Goal: Information Seeking & Learning: Find specific fact

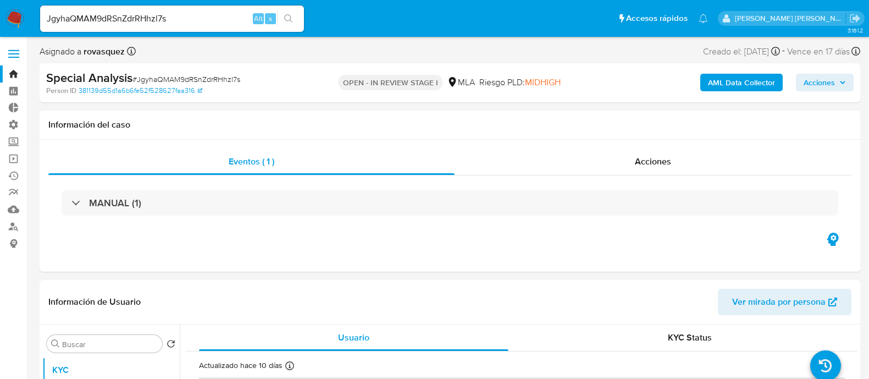
select select "10"
click at [177, 7] on div "JgyhaQMAM9dRSnZdrRHhzl7s Alt s" at bounding box center [172, 18] width 264 height 26
click at [177, 14] on input "JgyhaQMAM9dRSnZdrRHhzl7s" at bounding box center [172, 19] width 264 height 14
paste input "euEuy85pdnzwdK2OzqvhjMmZ"
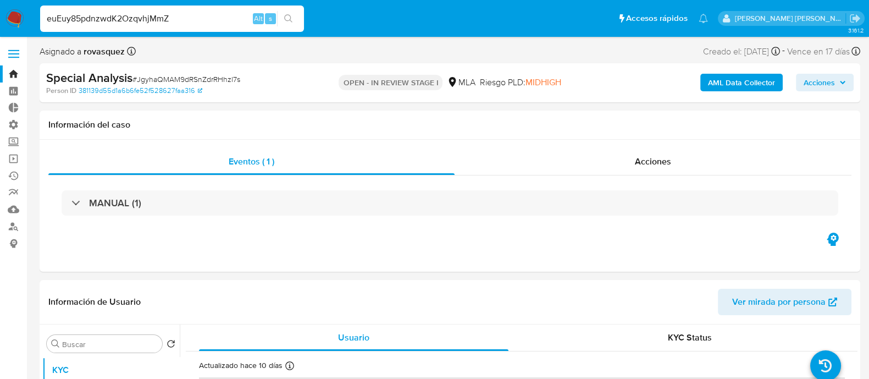
type input "euEuy85pdnzwdK2OzqvhjMmZ"
click at [290, 18] on icon "search-icon" at bounding box center [288, 18] width 9 height 9
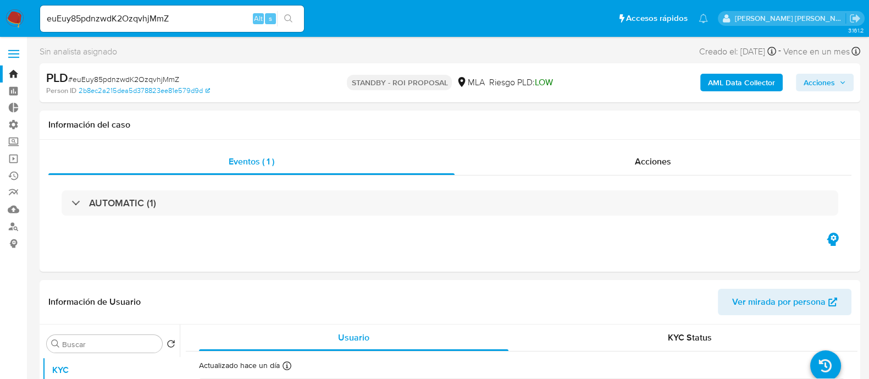
select select "10"
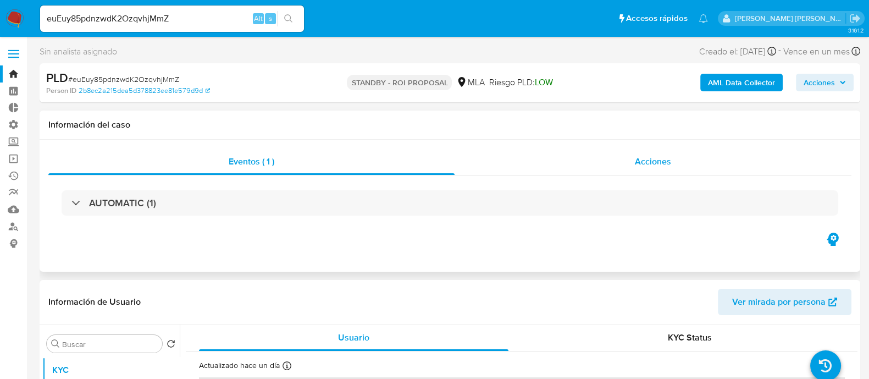
click at [686, 166] on div "Acciones" at bounding box center [653, 161] width 397 height 26
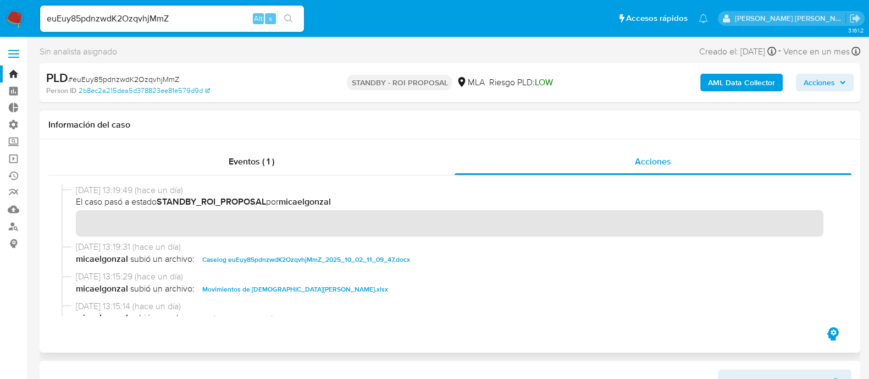
click at [303, 261] on span "Caselog euEuy85pdnzwdK2OzqvhjMmZ_2025_10_02_11_09_47.docx" at bounding box center [306, 259] width 208 height 13
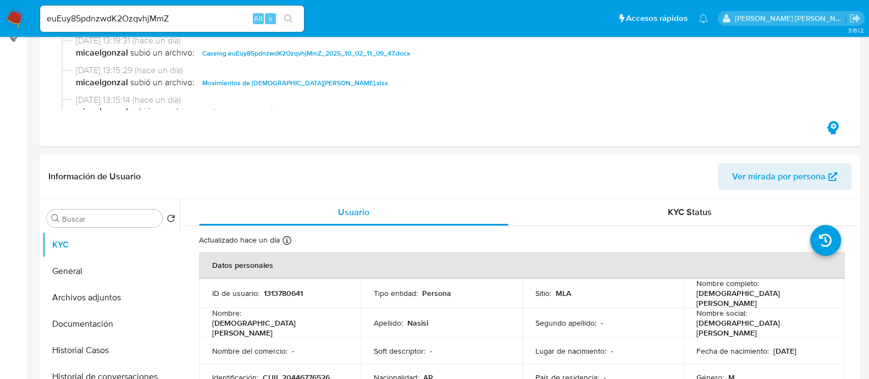
scroll to position [274, 0]
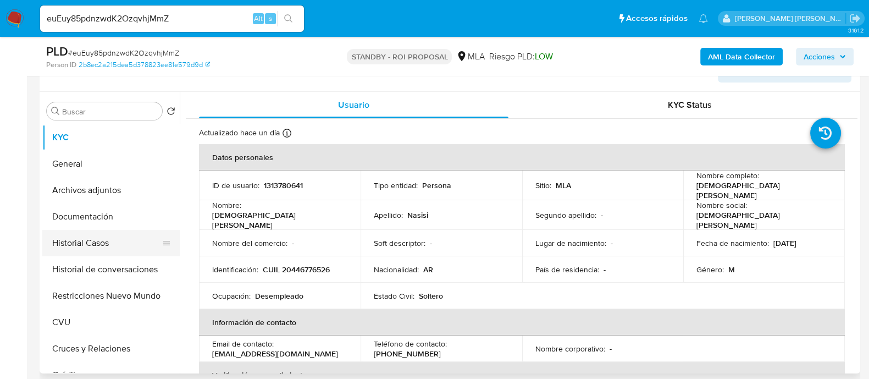
click at [122, 236] on button "Historial Casos" at bounding box center [106, 243] width 129 height 26
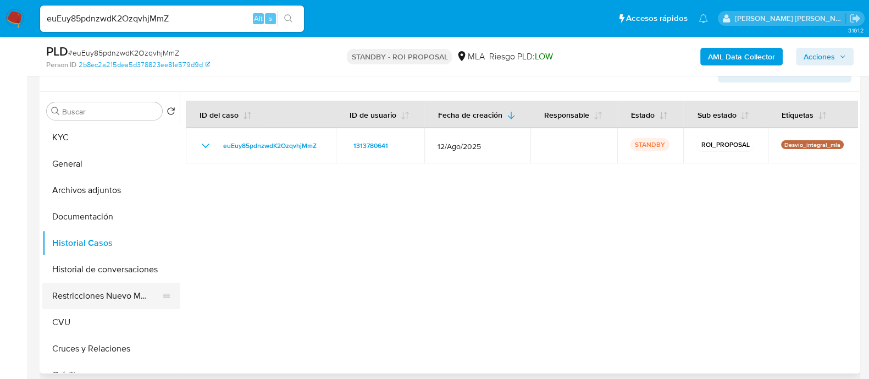
click at [133, 301] on button "Restricciones Nuevo Mundo" at bounding box center [106, 296] width 129 height 26
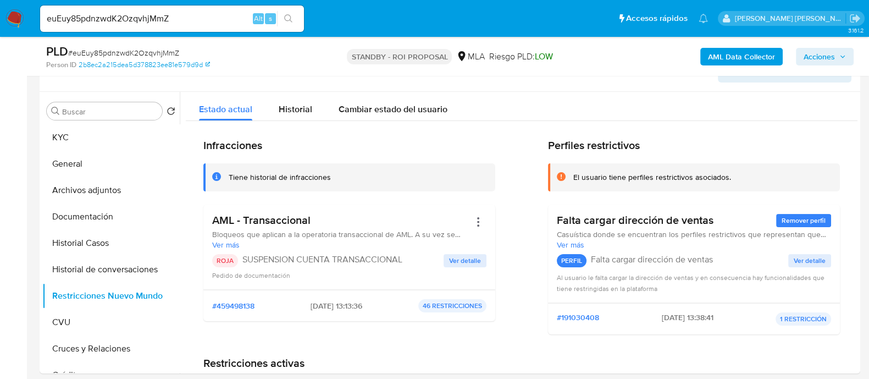
click at [162, 23] on input "euEuy85pdnzwdK2OzqvhjMmZ" at bounding box center [172, 19] width 264 height 14
paste input "Q9iBEE5sSvIEs7eagmVyfuCA"
type input "Q9iBEE5sSvIEs7eagmVyfuCA"
click at [289, 16] on icon "search-icon" at bounding box center [288, 18] width 9 height 9
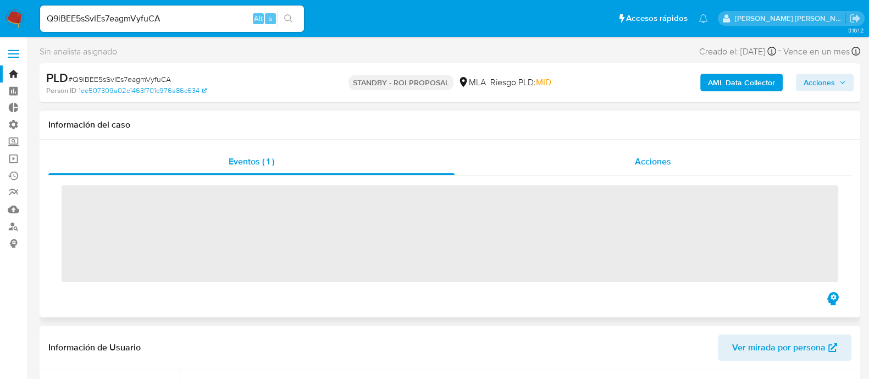
click at [601, 158] on div "Acciones" at bounding box center [653, 161] width 397 height 26
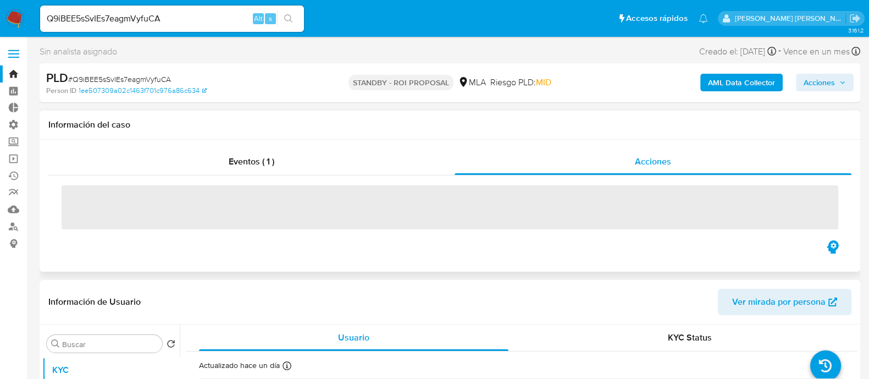
select select "10"
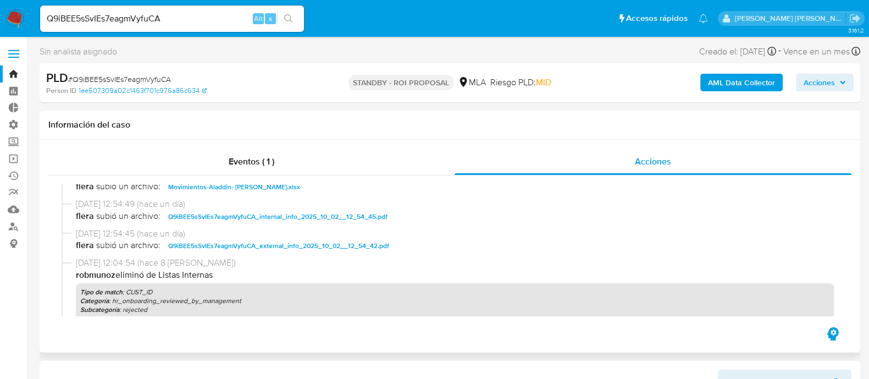
scroll to position [137, 0]
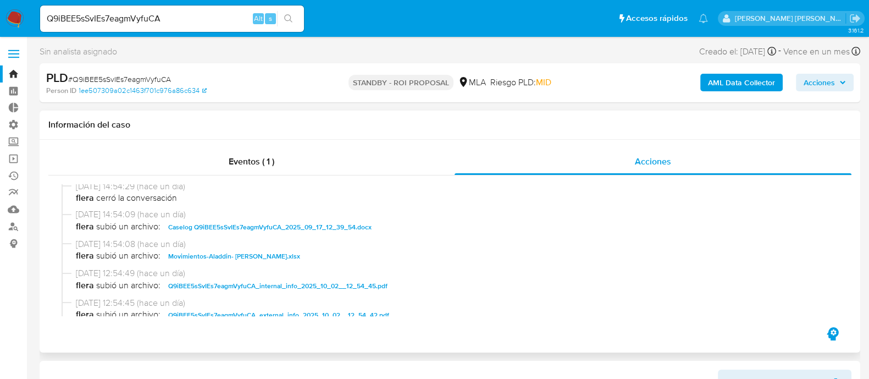
click at [344, 222] on span "Caselog Q9iBEE5sSvIEs7eagmVyfuCA_2025_09_17_12_39_54.docx" at bounding box center [269, 226] width 203 height 13
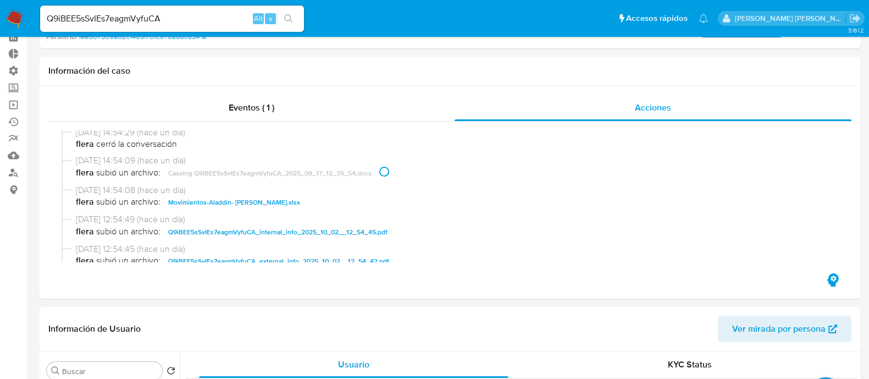
scroll to position [206, 0]
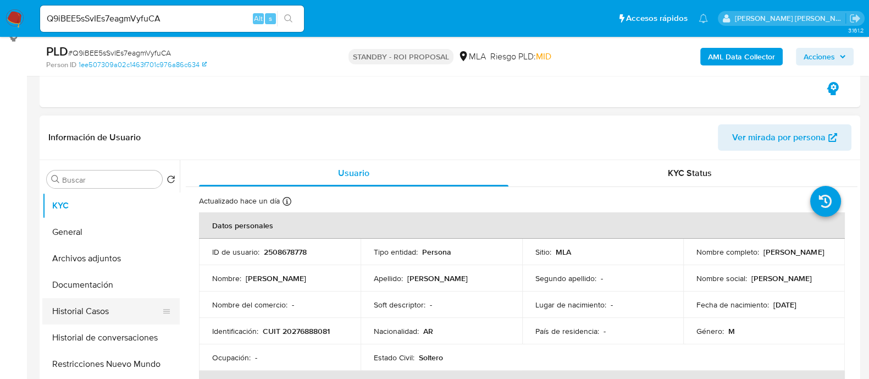
click at [116, 322] on button "Historial Casos" at bounding box center [106, 311] width 129 height 26
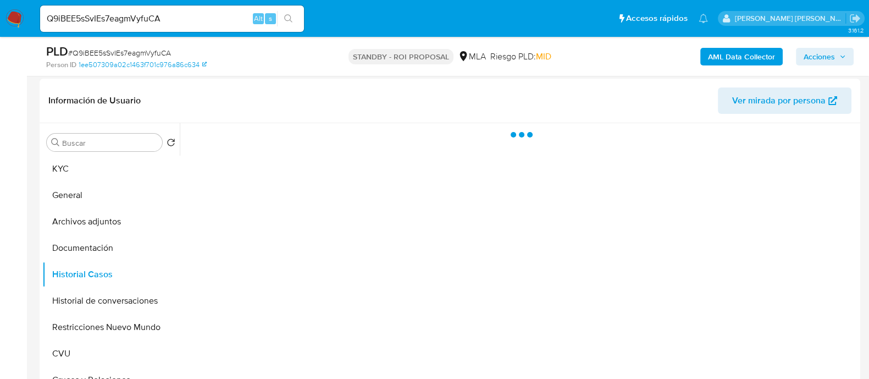
scroll to position [274, 0]
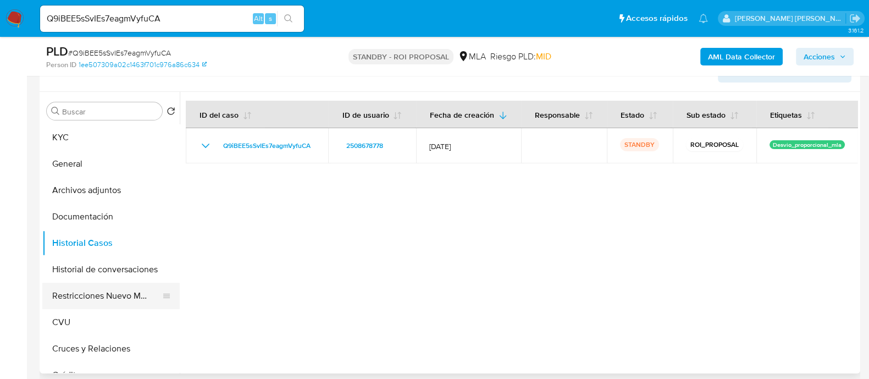
click at [114, 299] on button "Restricciones Nuevo Mundo" at bounding box center [106, 296] width 129 height 26
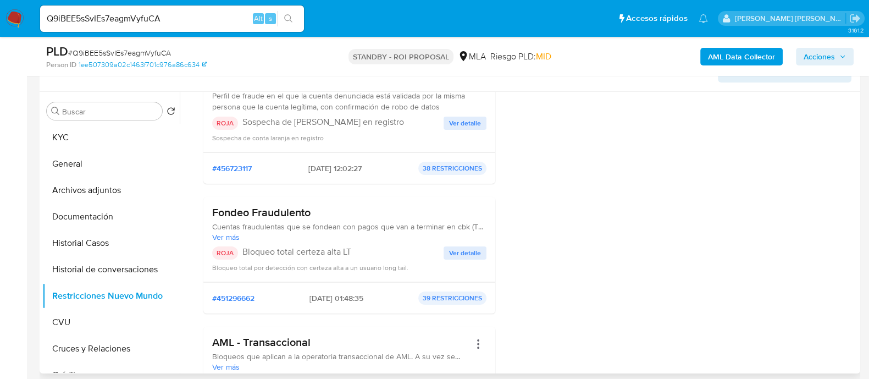
scroll to position [206, 0]
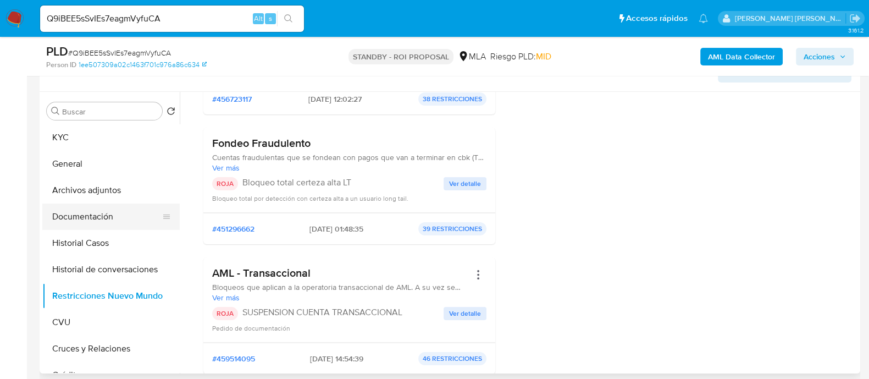
click at [149, 218] on button "Documentación" at bounding box center [106, 216] width 129 height 26
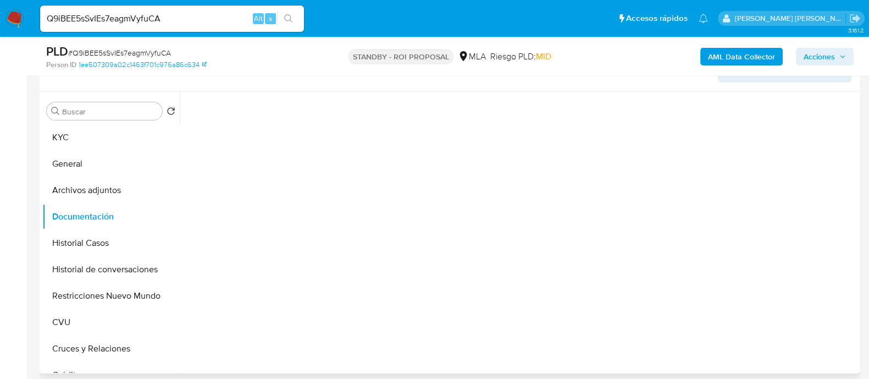
scroll to position [0, 0]
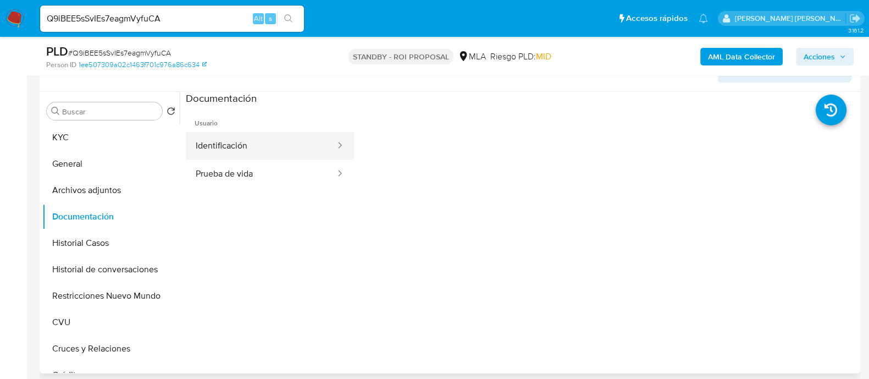
click at [297, 141] on button "Identificación" at bounding box center [261, 146] width 151 height 28
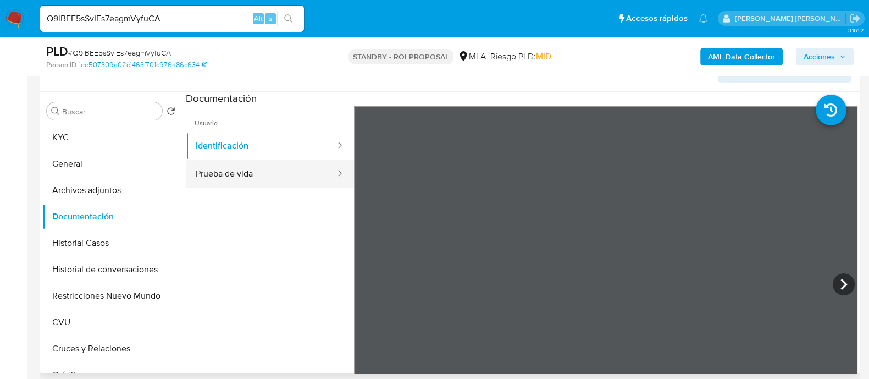
click at [283, 162] on button "Prueba de vida" at bounding box center [261, 174] width 151 height 28
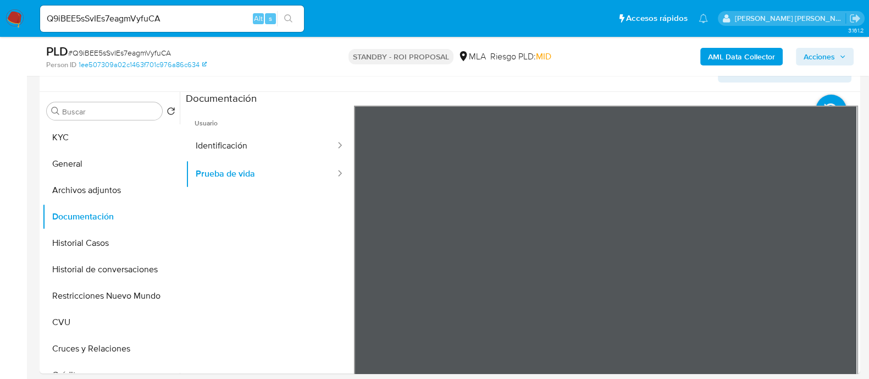
click at [203, 21] on input "Q9iBEE5sSvIEs7eagmVyfuCA" at bounding box center [172, 19] width 264 height 14
click at [203, 16] on input "Q9iBEE5sSvIEs7eagmVyfuCA" at bounding box center [172, 19] width 264 height 14
paste input "vfPHTwdJu4ELU7q3qHL2qQQp"
type input "vfPHTwdJu4ELU7q3qHL2qQQp"
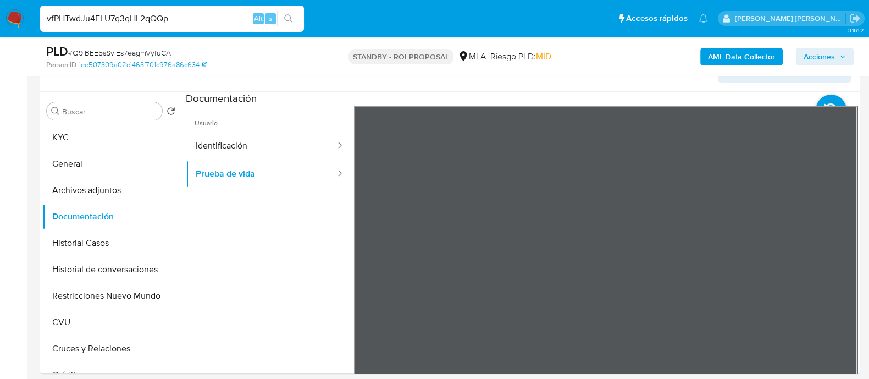
click at [285, 15] on icon "search-icon" at bounding box center [288, 18] width 8 height 8
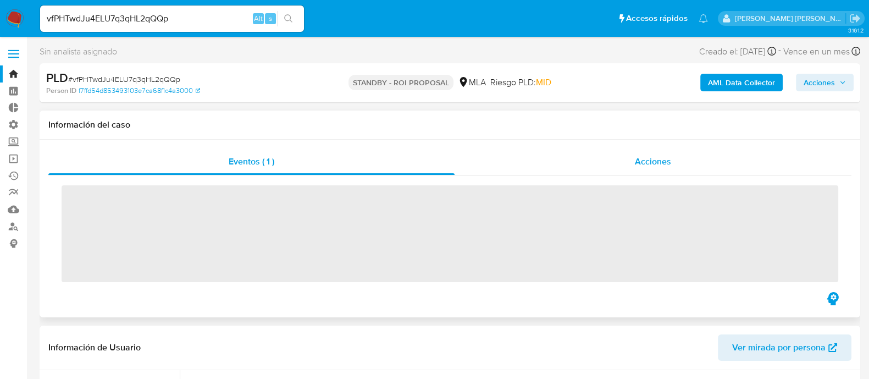
click at [663, 158] on span "Acciones" at bounding box center [653, 161] width 36 height 13
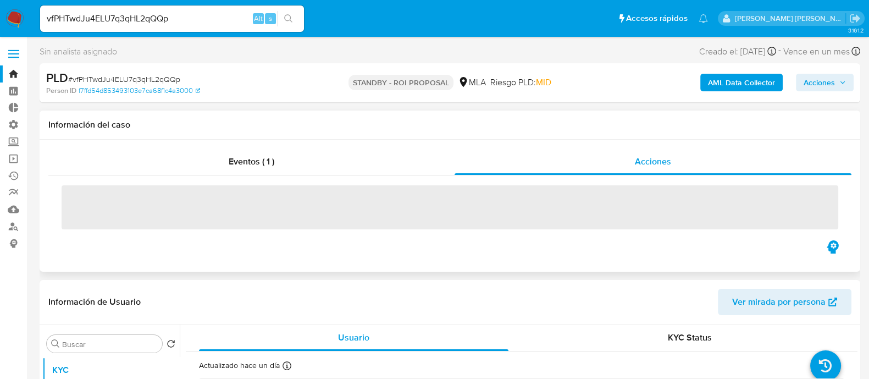
select select "10"
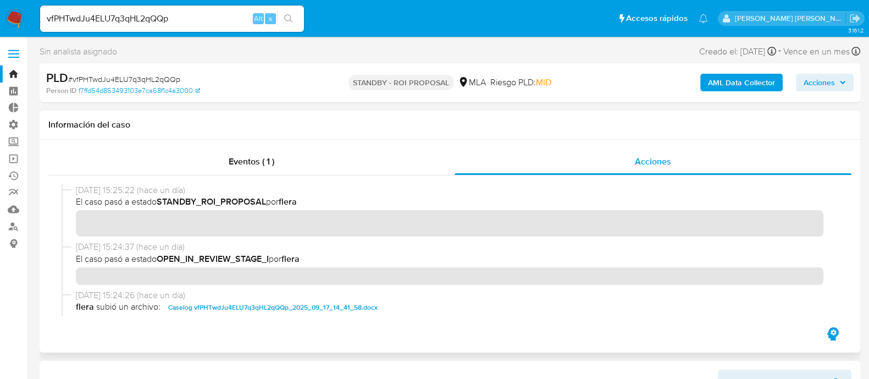
scroll to position [68, 0]
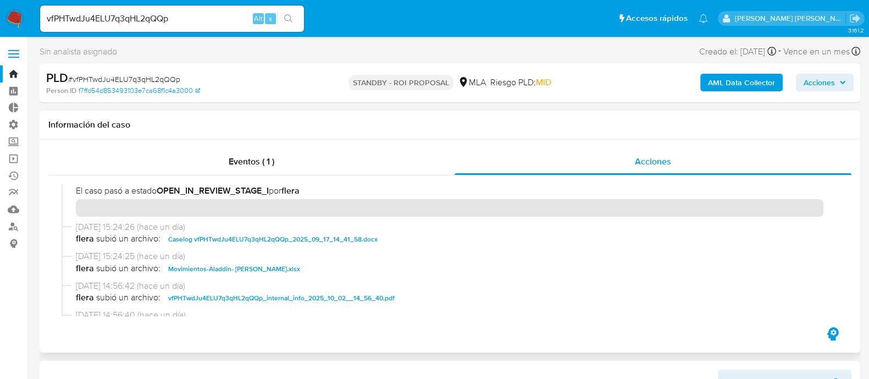
click at [249, 235] on span "Caselog vfPHTwdJu4ELU7q3qHL2qQQp_2025_09_17_14_41_58.docx" at bounding box center [272, 239] width 209 height 13
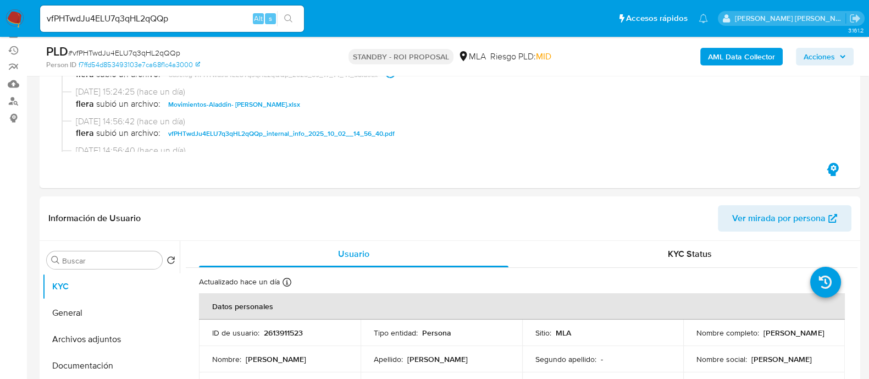
scroll to position [206, 0]
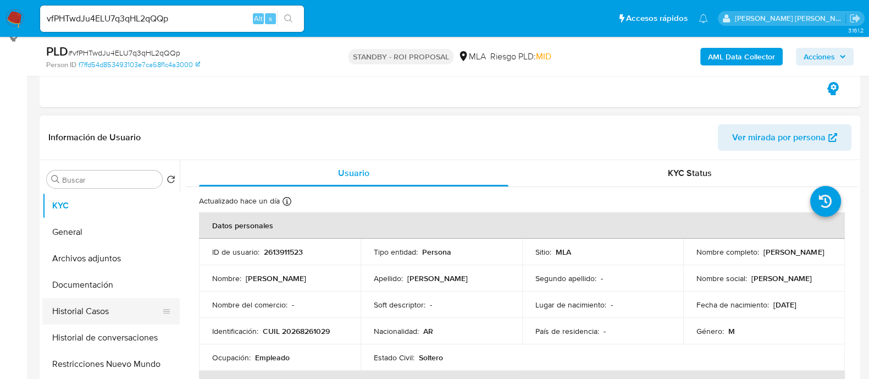
click at [95, 306] on button "Historial Casos" at bounding box center [106, 311] width 129 height 26
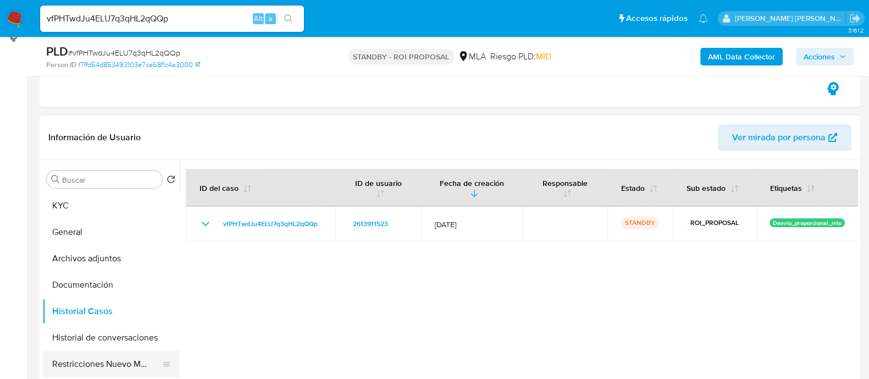
click at [56, 357] on button "Restricciones Nuevo Mundo" at bounding box center [106, 364] width 129 height 26
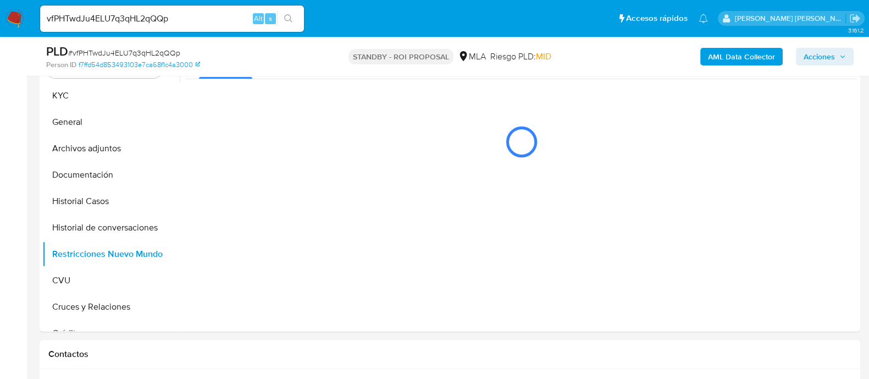
scroll to position [274, 0]
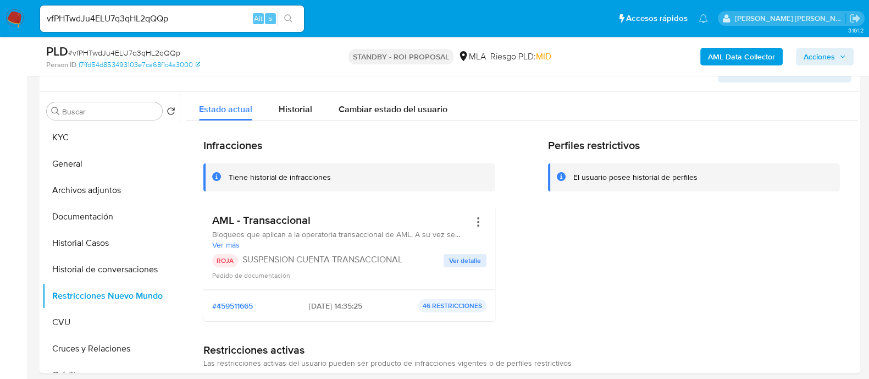
click at [197, 20] on input "vfPHTwdJu4ELU7q3qHL2qQQp" at bounding box center [172, 19] width 264 height 14
paste input "GGOo7zBZHUOoHnT5CslsREud"
type input "GGOo7zBZHUOoHnT5CslsREud"
click at [290, 16] on icon "search-icon" at bounding box center [288, 18] width 8 height 8
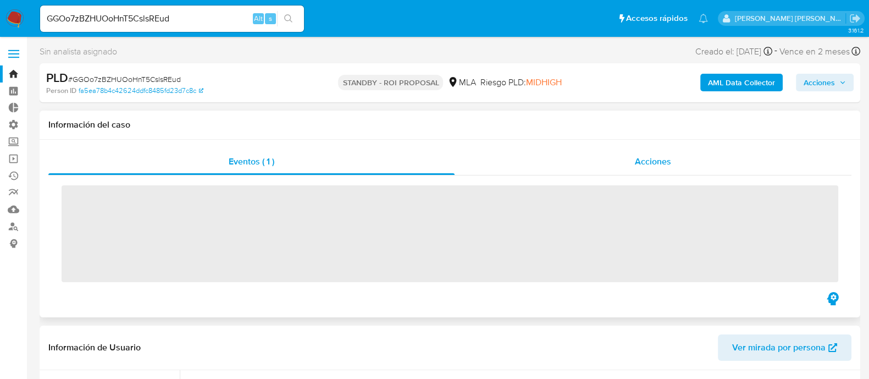
click at [671, 161] on span "Acciones" at bounding box center [653, 161] width 36 height 13
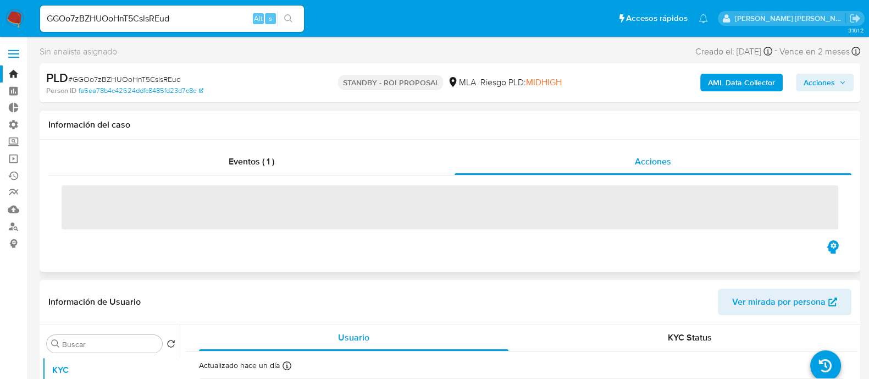
select select "10"
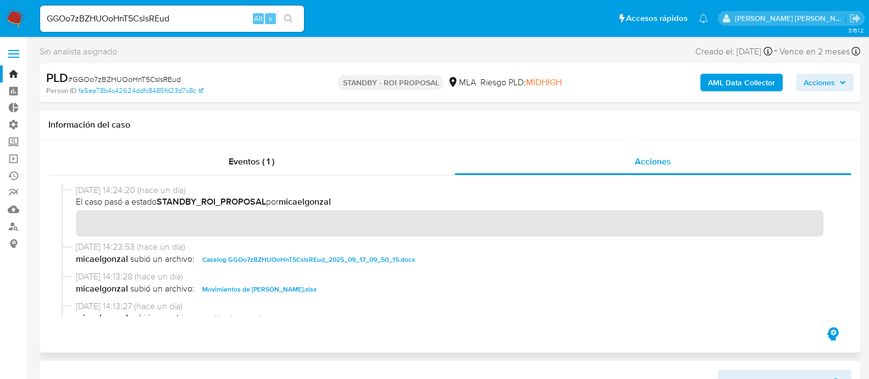
click at [288, 257] on span "Caselog GGOo7zBZHUOoHnT5CslsREud_2025_09_17_09_50_15.docx" at bounding box center [308, 259] width 213 height 13
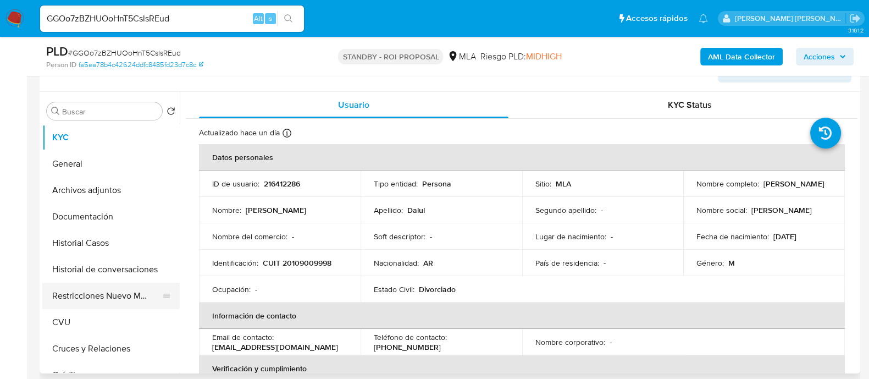
scroll to position [274, 0]
click at [98, 246] on button "Historial Casos" at bounding box center [106, 243] width 129 height 26
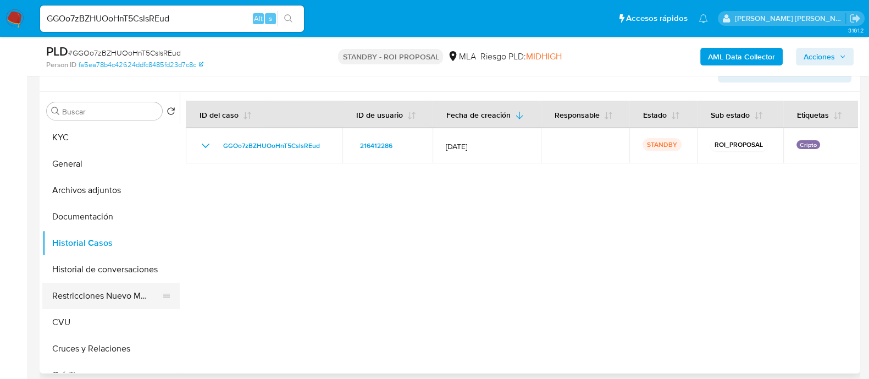
click at [102, 291] on button "Restricciones Nuevo Mundo" at bounding box center [106, 296] width 129 height 26
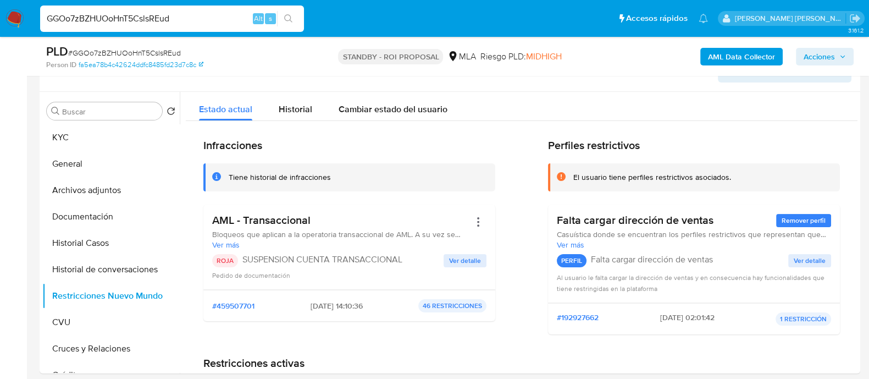
click at [205, 16] on input "GGOo7zBZHUOoHnT5CslsREud" at bounding box center [172, 19] width 264 height 14
paste input "pcrabZWACq5URhMdgRcNhupu"
type input "pcrabZWACq5URhMdgRcNhupu"
click at [290, 14] on icon "search-icon" at bounding box center [288, 18] width 9 height 9
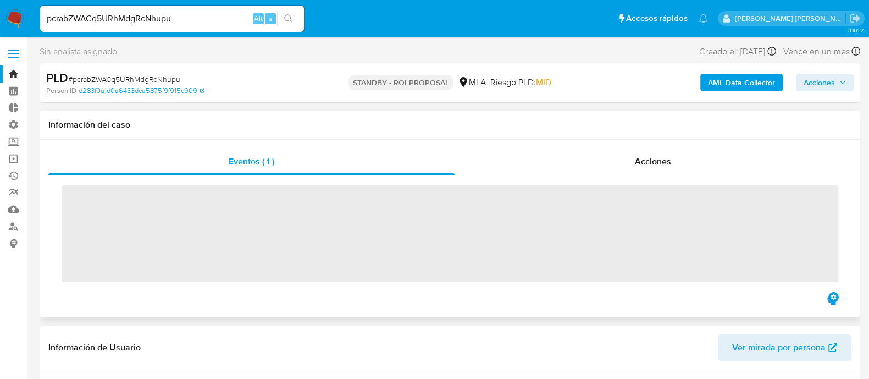
click at [657, 129] on h1 "Información del caso" at bounding box center [449, 124] width 803 height 11
click at [652, 163] on span "Acciones" at bounding box center [653, 161] width 36 height 13
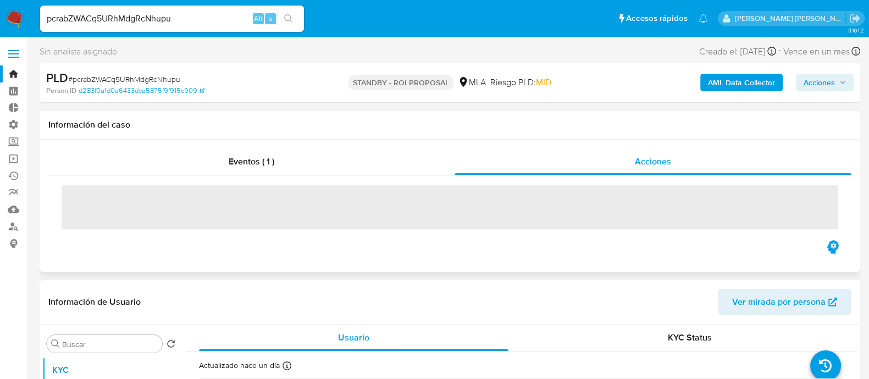
select select "10"
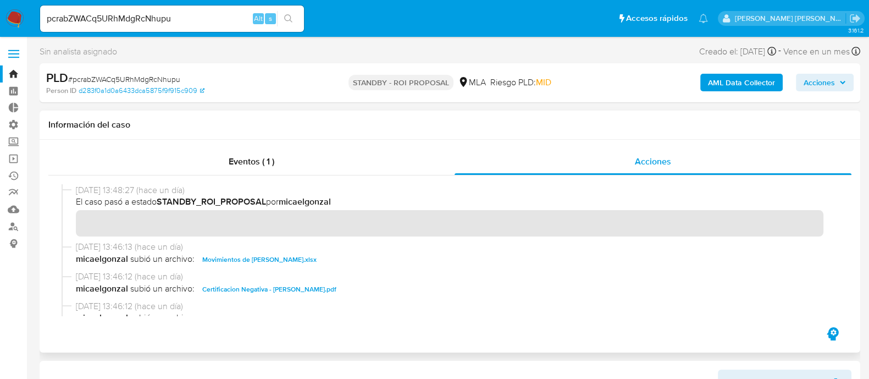
drag, startPoint x: 250, startPoint y: 285, endPoint x: 381, endPoint y: 244, distance: 137.0
click at [381, 244] on div "[DATE] 13:48:27 (hace un día) El caso pasó a estado STANDBY_ROI_PROPOSAL por mi…" at bounding box center [450, 250] width 777 height 132
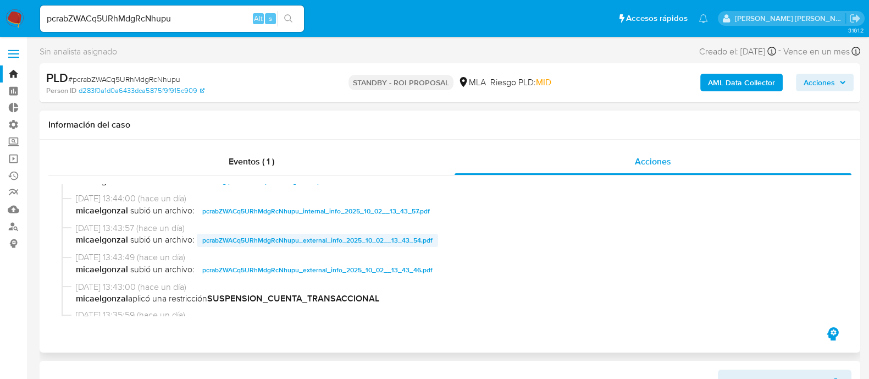
scroll to position [68, 0]
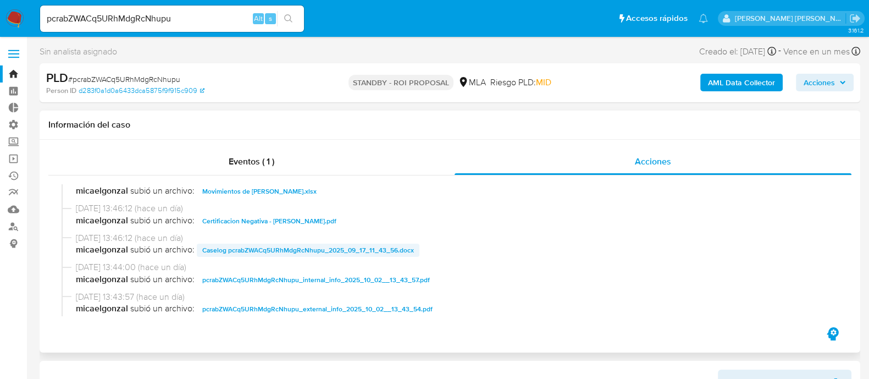
click at [263, 249] on span "Caselog pcrabZWACq5URhMdgRcNhupu_2025_09_17_11_43_56.docx" at bounding box center [308, 250] width 212 height 13
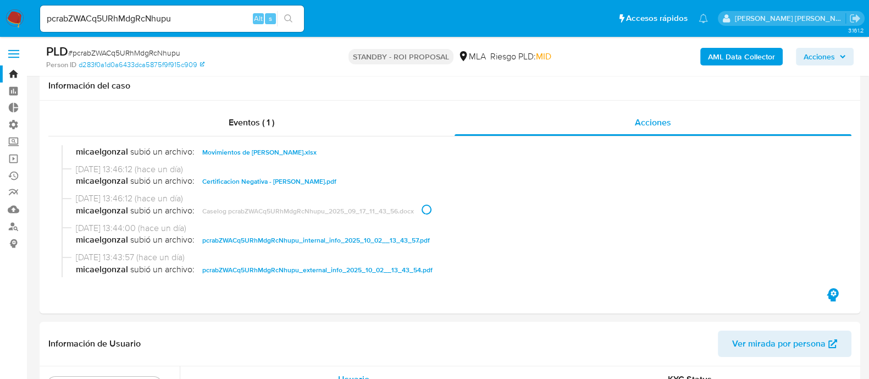
scroll to position [274, 0]
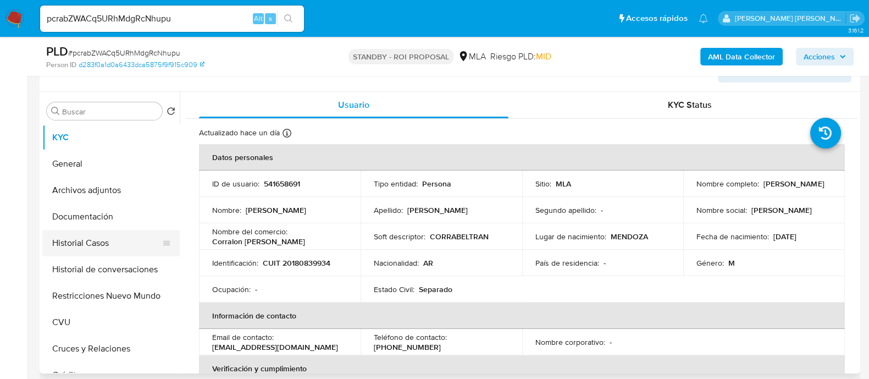
click at [116, 245] on button "Historial Casos" at bounding box center [106, 243] width 129 height 26
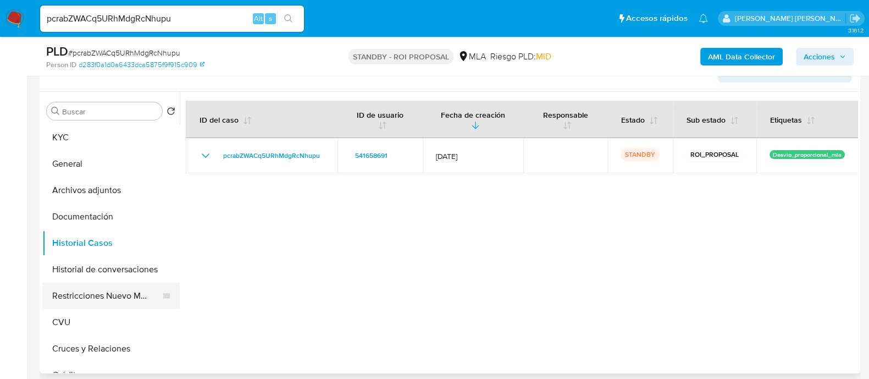
click at [104, 286] on button "Restricciones Nuevo Mundo" at bounding box center [106, 296] width 129 height 26
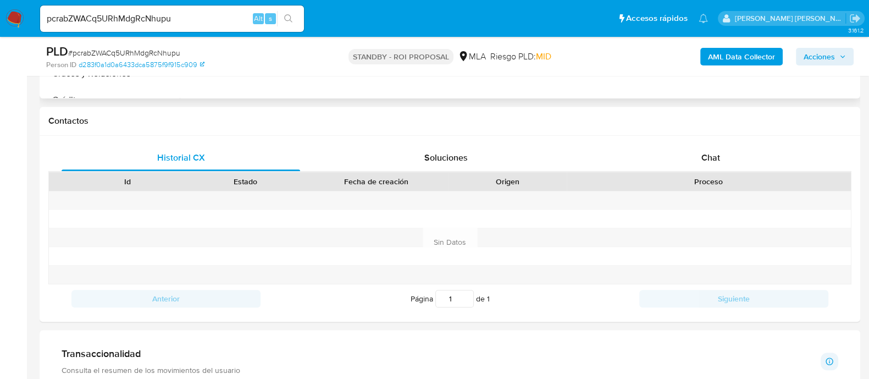
scroll to position [137, 0]
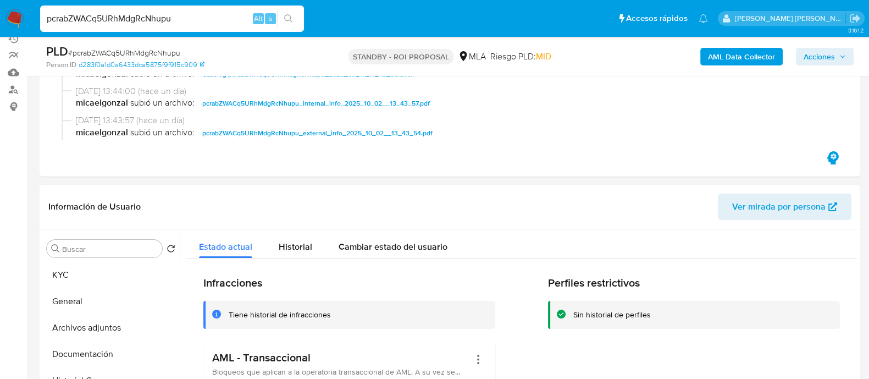
drag, startPoint x: 75, startPoint y: 30, endPoint x: 0, endPoint y: 31, distance: 75.3
click at [0, 31] on nav "Pausado Ver notificaciones pcrabZWACq5URhMdgRcNhupu Alt s Accesos rápidos Presi…" at bounding box center [434, 18] width 869 height 37
paste input "311328383"
type input "311328383"
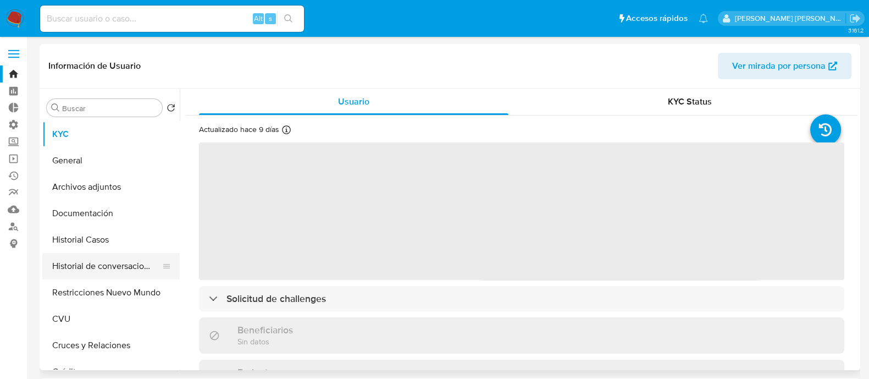
click at [84, 268] on button "Historial de conversaciones" at bounding box center [106, 266] width 129 height 26
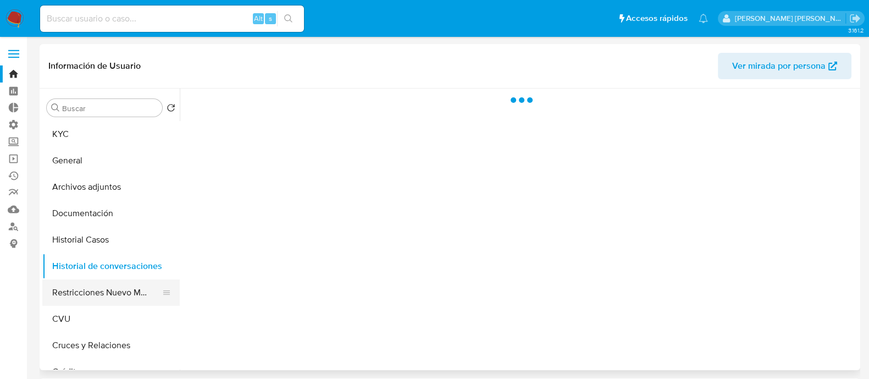
select select "10"
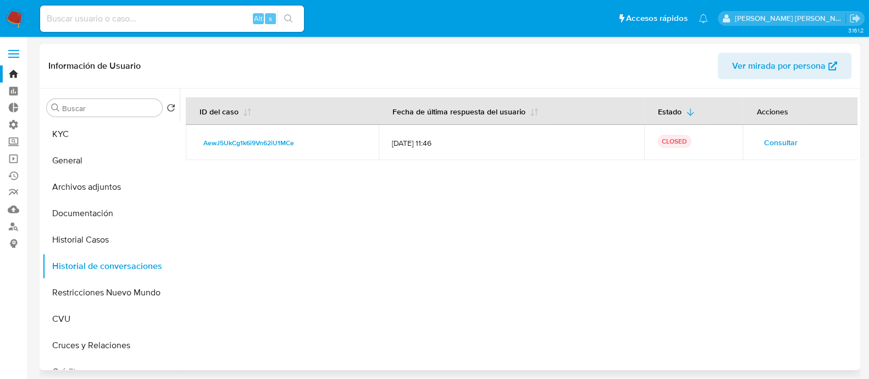
click at [781, 137] on span "Consultar" at bounding box center [781, 142] width 34 height 15
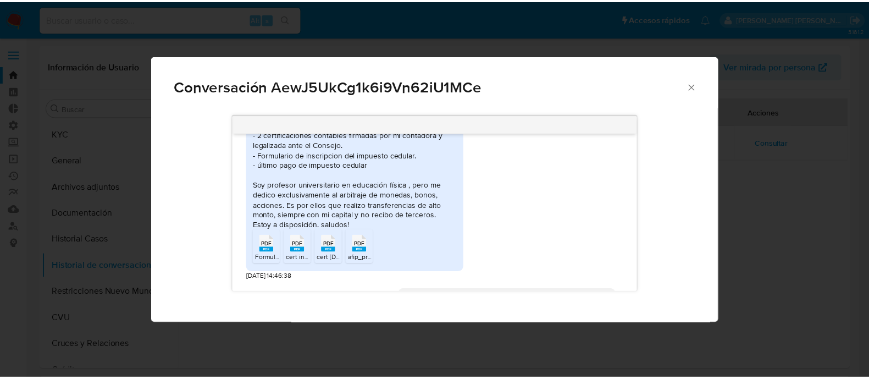
scroll to position [652, 0]
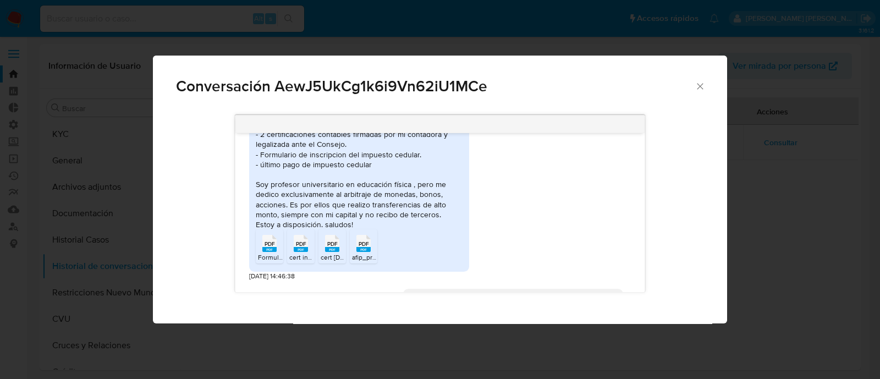
click at [799, 214] on div "Conversación AewJ5UkCg1k6i9Vn62iU1MCe [DATE] 14:28:52 Hola buenos [PERSON_NAME]…" at bounding box center [440, 189] width 880 height 379
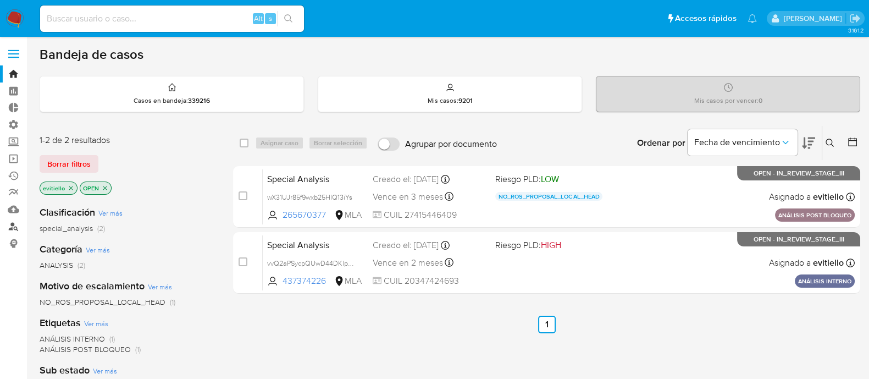
click at [14, 224] on link "Buscador de personas" at bounding box center [65, 226] width 131 height 17
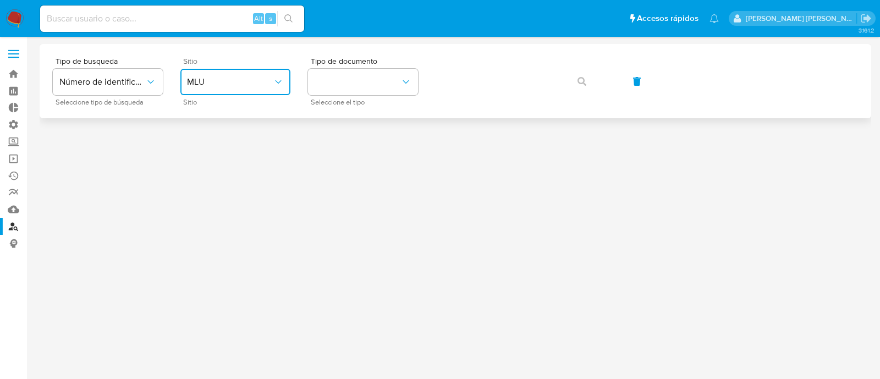
click at [256, 86] on span "MLU" at bounding box center [230, 81] width 86 height 11
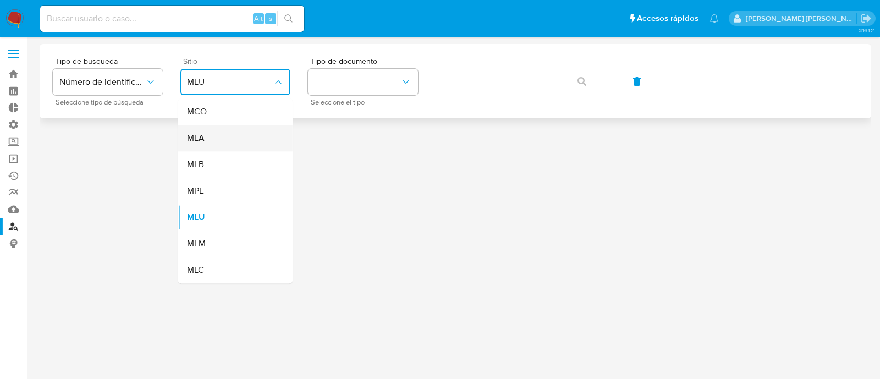
click at [249, 137] on div "MLA" at bounding box center [232, 138] width 90 height 26
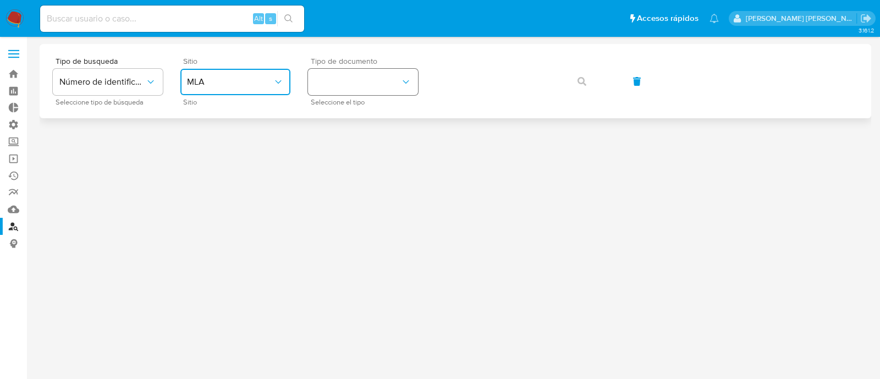
click at [372, 86] on button "identificationType" at bounding box center [363, 82] width 110 height 26
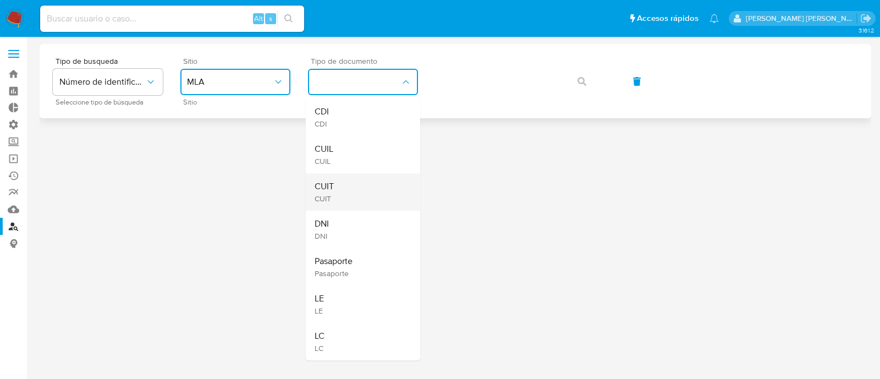
click at [363, 190] on div "CUIT CUIT" at bounding box center [359, 191] width 90 height 37
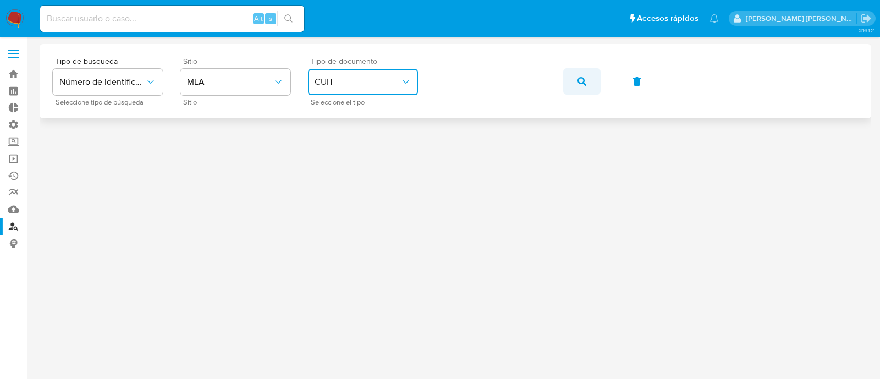
click at [580, 73] on span "button" at bounding box center [581, 81] width 9 height 24
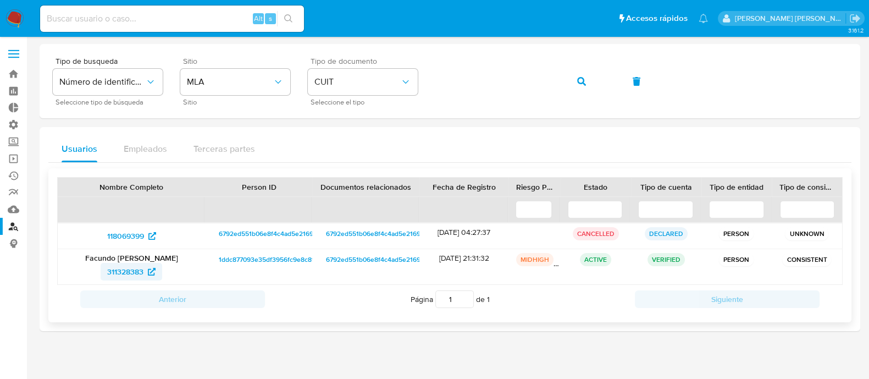
click at [125, 271] on span "311328383" at bounding box center [125, 272] width 36 height 18
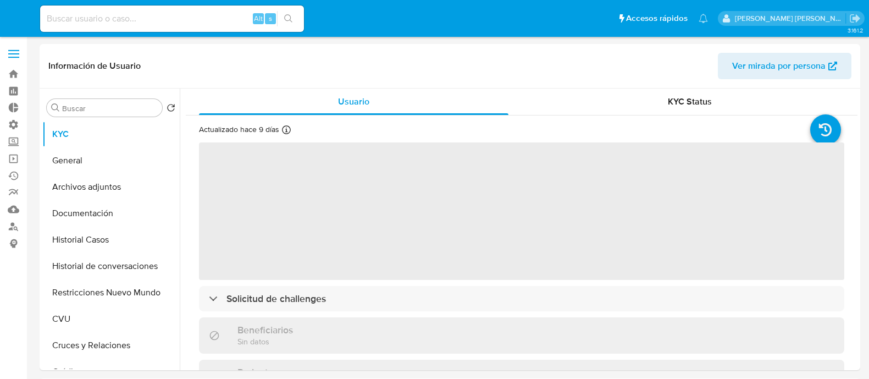
select select "10"
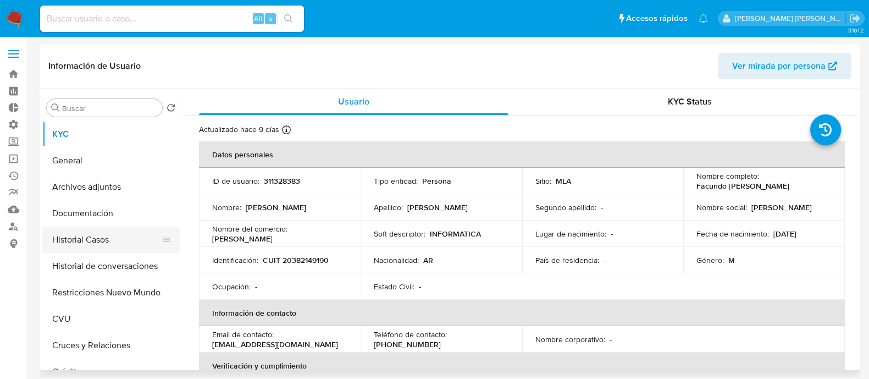
click at [135, 235] on button "Historial Casos" at bounding box center [106, 240] width 129 height 26
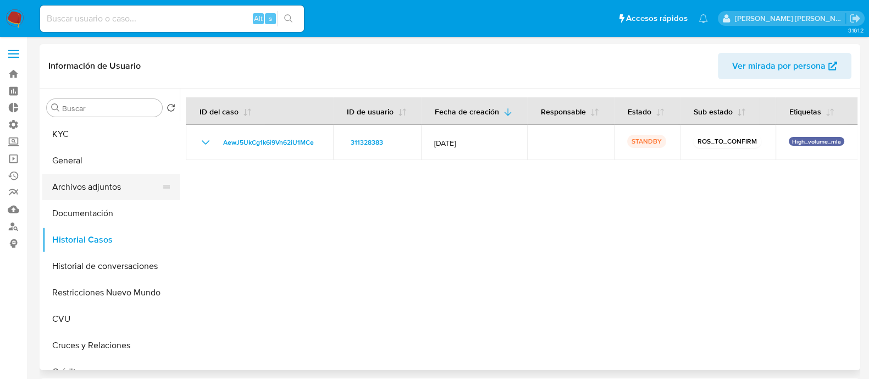
click at [121, 187] on button "Archivos adjuntos" at bounding box center [106, 187] width 129 height 26
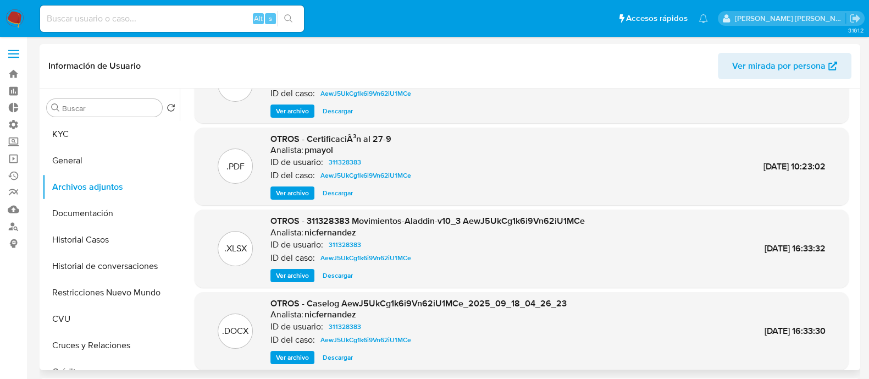
scroll to position [92, 0]
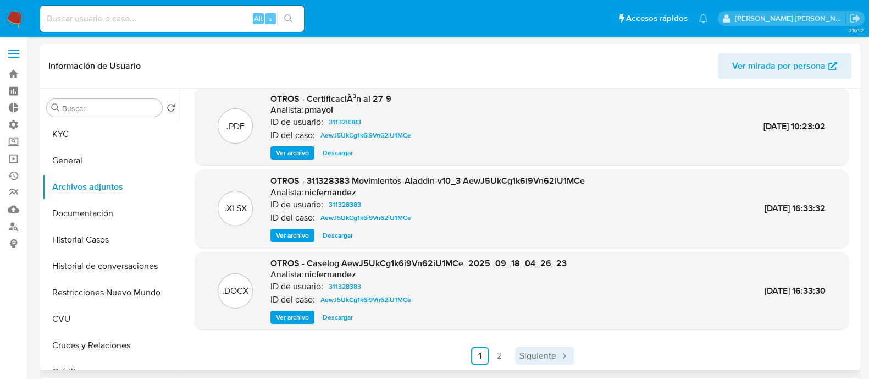
click at [534, 354] on span "Siguiente" at bounding box center [538, 355] width 37 height 9
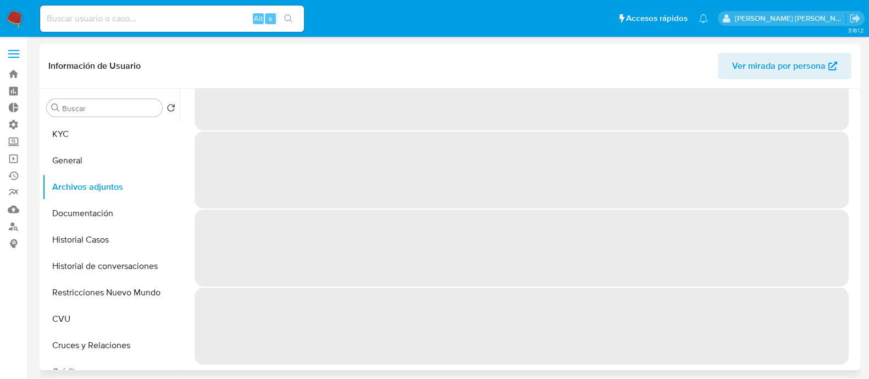
scroll to position [0, 0]
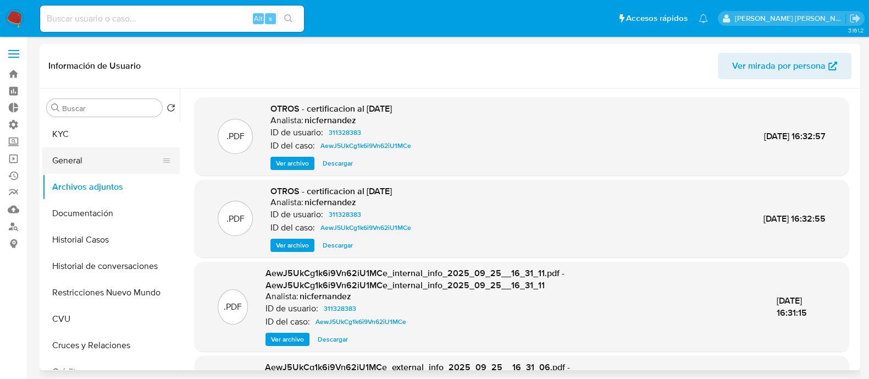
click at [107, 164] on button "General" at bounding box center [106, 160] width 129 height 26
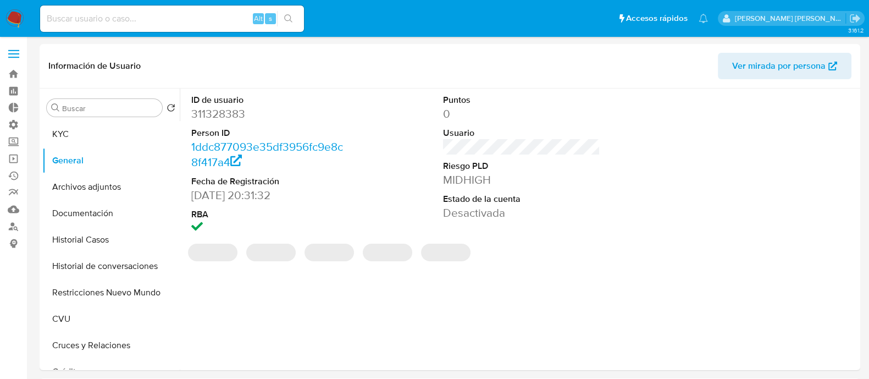
click at [216, 107] on dd "311328383" at bounding box center [269, 113] width 157 height 15
click at [217, 113] on dd "311328383" at bounding box center [269, 113] width 157 height 15
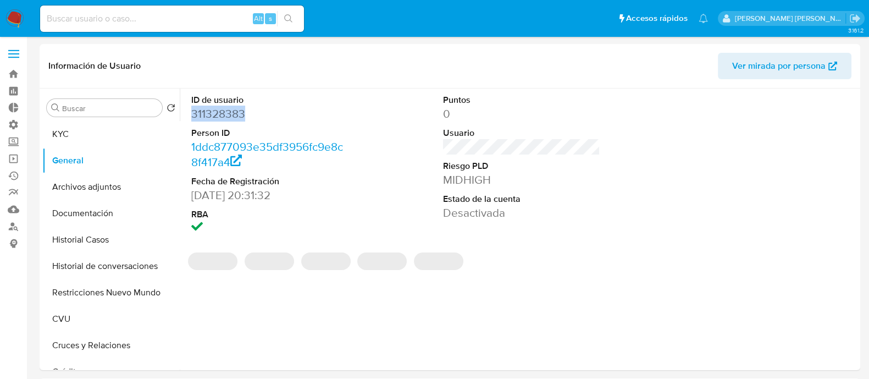
click at [217, 113] on dd "311328383" at bounding box center [269, 113] width 157 height 15
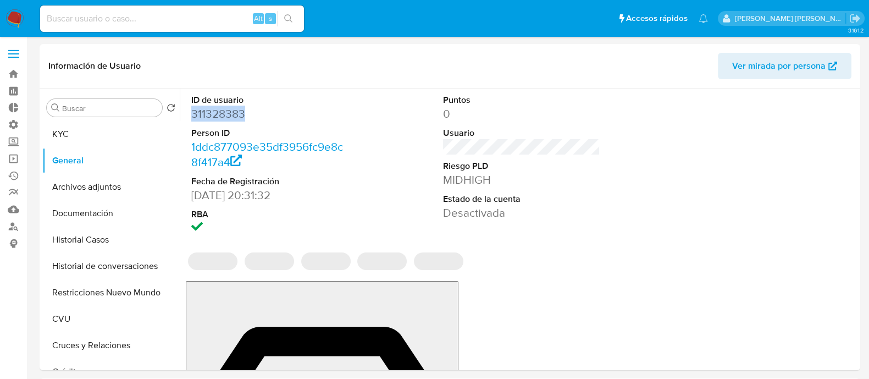
copy dd "311328383"
